Goal: Transaction & Acquisition: Download file/media

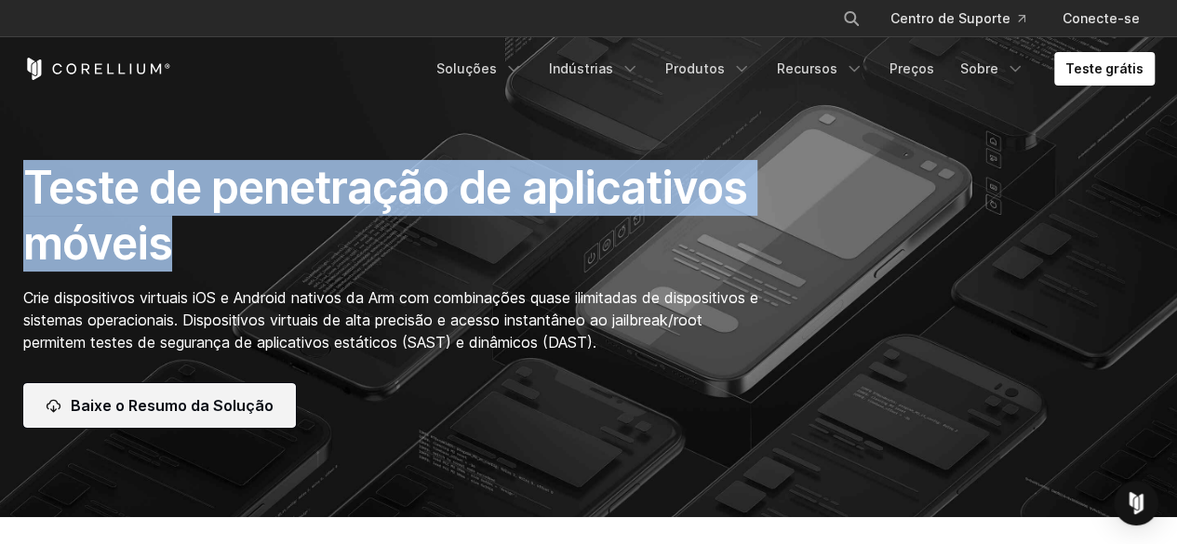
click at [158, 399] on font "Baixe o Resumo da Solução" at bounding box center [172, 405] width 203 height 19
